Goal: Information Seeking & Learning: Learn about a topic

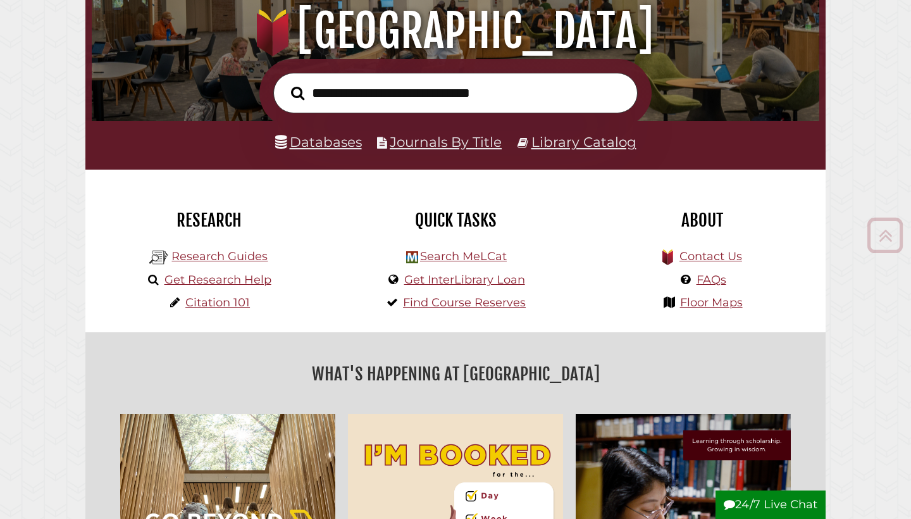
scroll to position [157, 0]
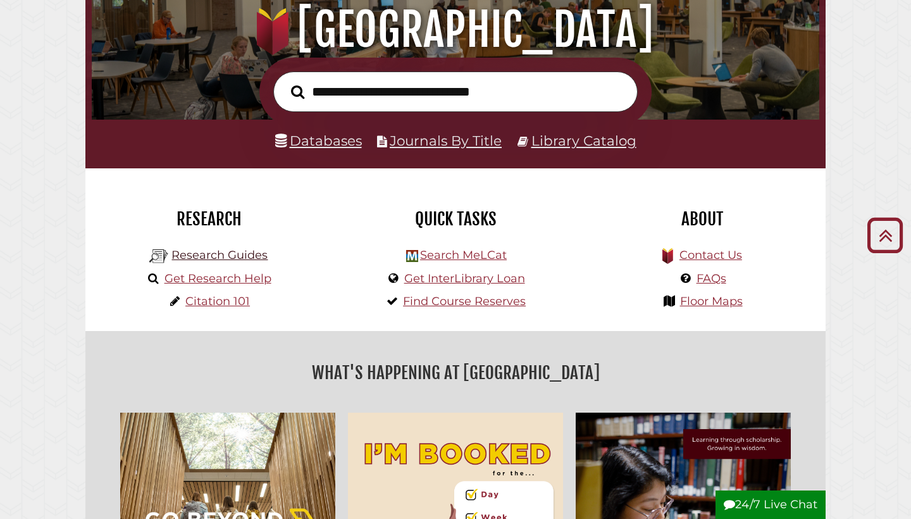
click at [225, 254] on link "Research Guides" at bounding box center [219, 255] width 96 height 14
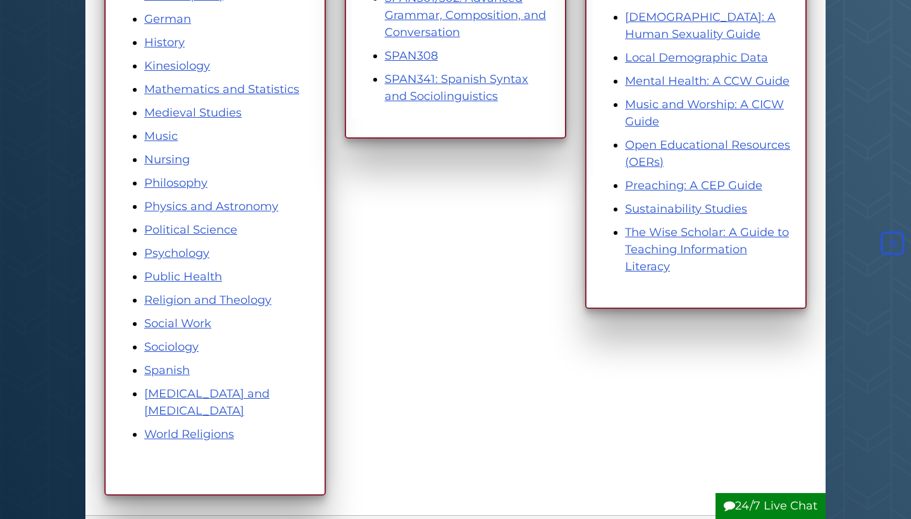
scroll to position [654, 0]
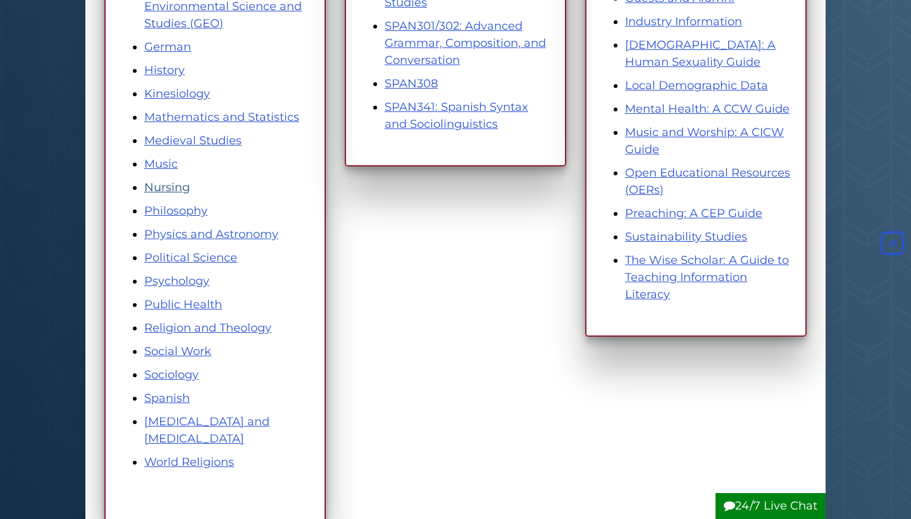
click at [162, 188] on link "Nursing" at bounding box center [167, 187] width 46 height 14
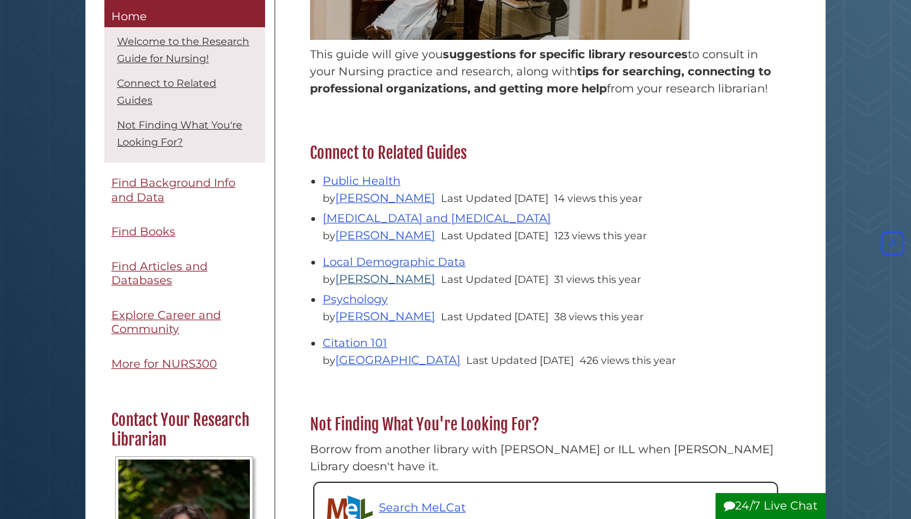
scroll to position [300, 0]
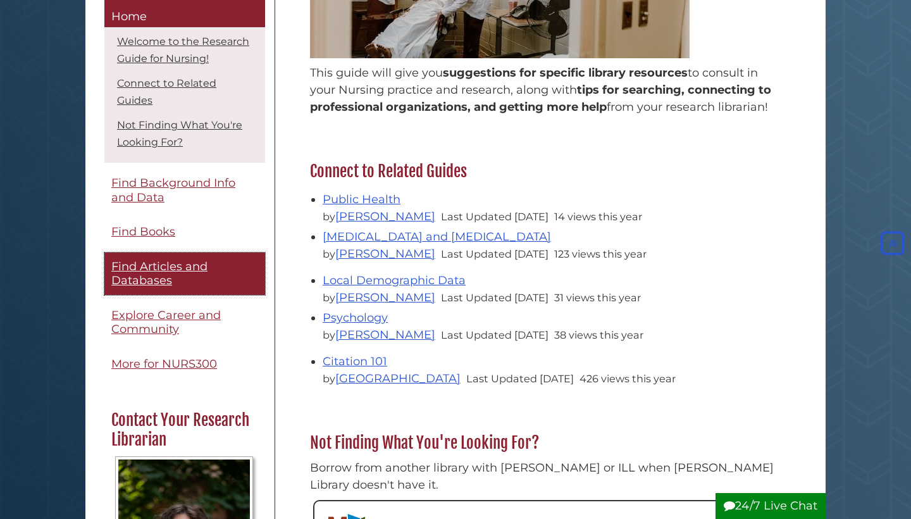
click at [152, 266] on span "Find Articles and Databases" at bounding box center [159, 273] width 96 height 28
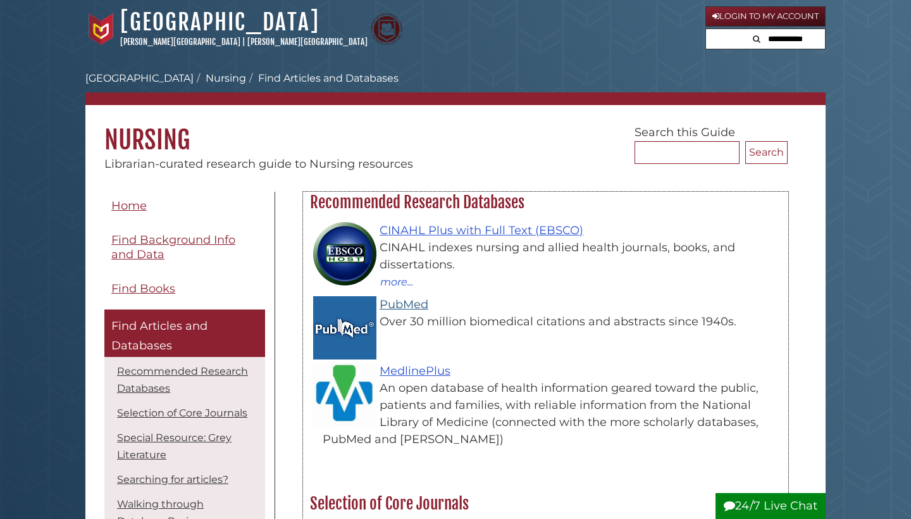
click at [406, 305] on link "PubMed" at bounding box center [404, 304] width 49 height 14
